Goal: Task Accomplishment & Management: Use online tool/utility

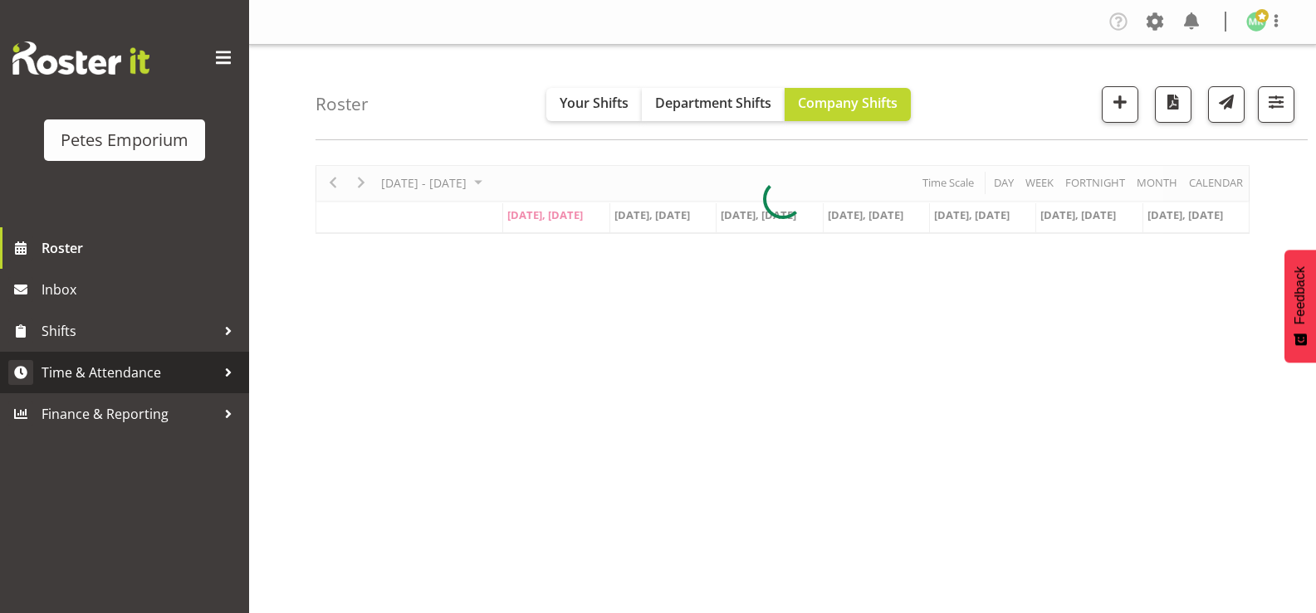
click at [166, 378] on span "Time & Attendance" at bounding box center [128, 372] width 174 height 25
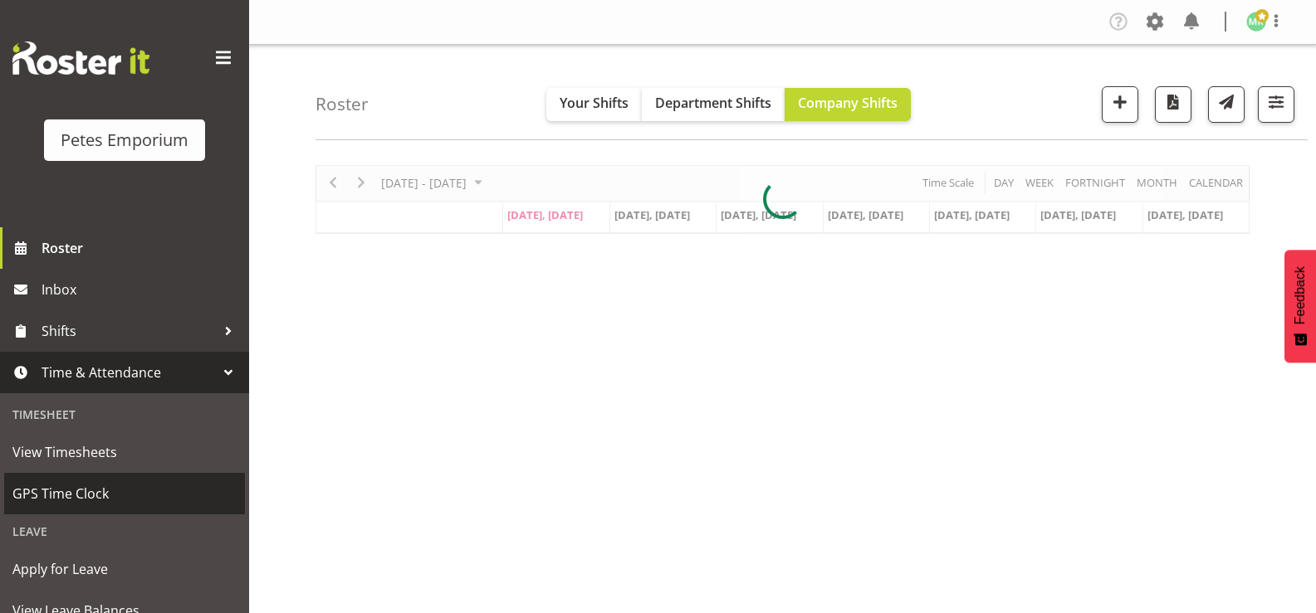
click at [108, 489] on span "GPS Time Clock" at bounding box center [124, 493] width 224 height 25
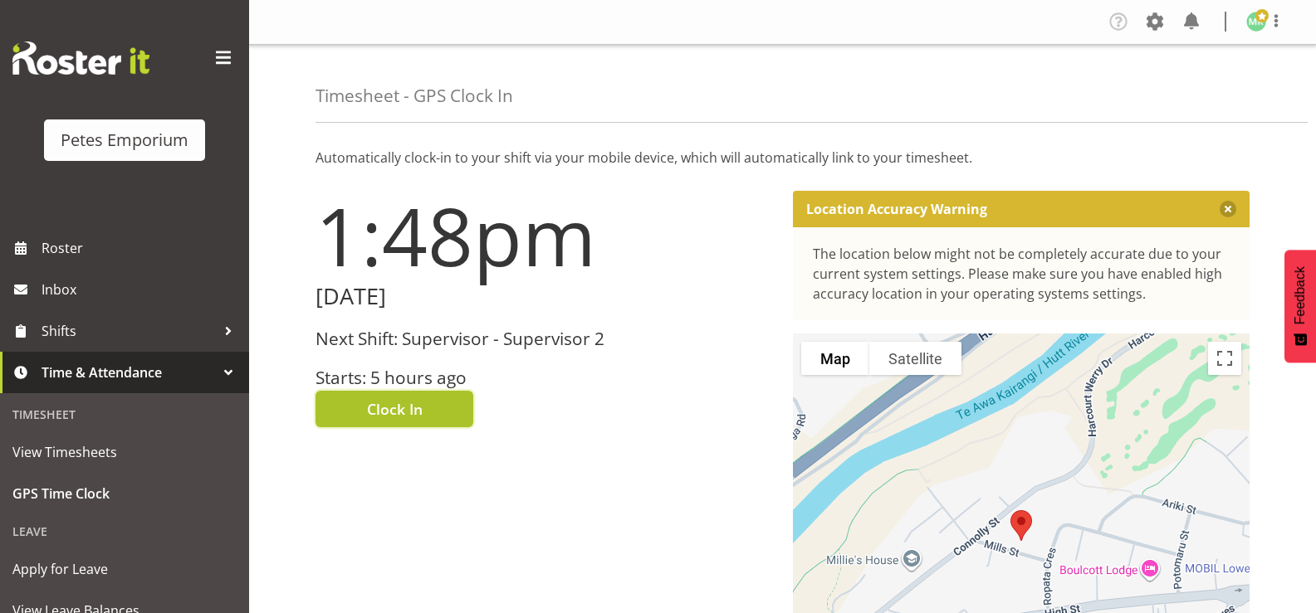
click at [433, 405] on button "Clock In" at bounding box center [394, 409] width 158 height 37
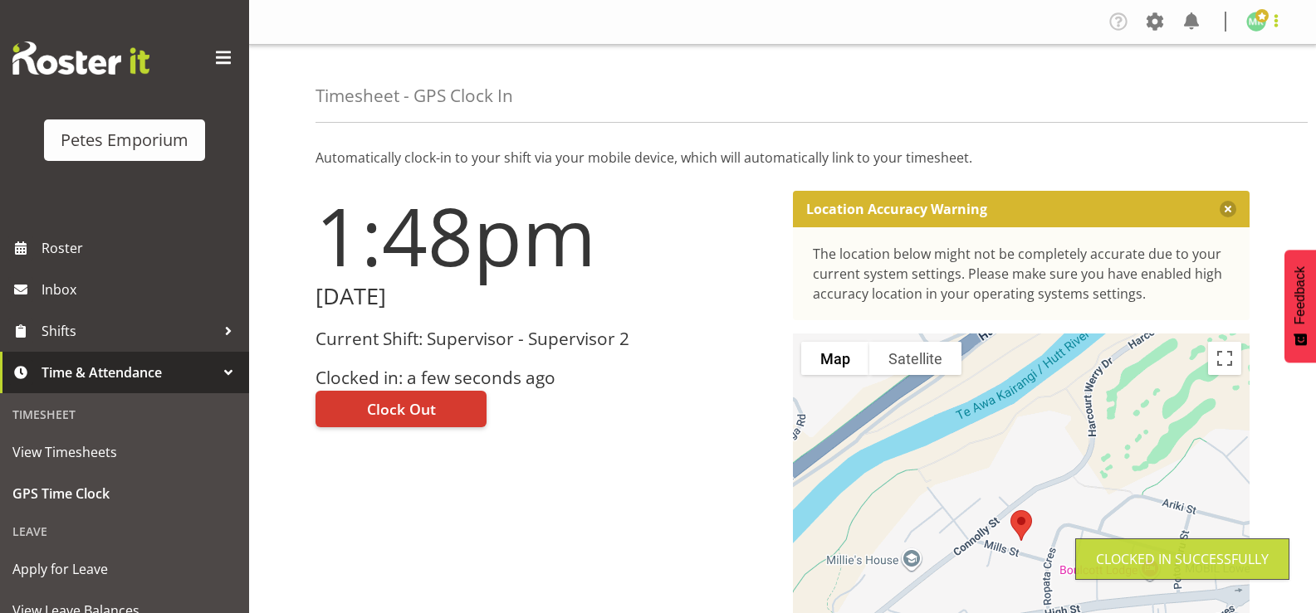
click at [1268, 31] on span at bounding box center [1276, 21] width 20 height 20
click at [1188, 88] on link "Log Out" at bounding box center [1205, 87] width 159 height 30
